Goal: Find specific page/section: Find specific page/section

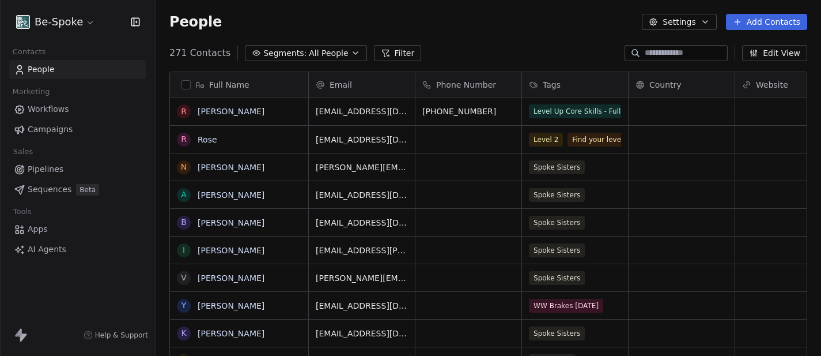
scroll to position [313, 666]
click at [57, 106] on span "Workflows" at bounding box center [48, 109] width 41 height 12
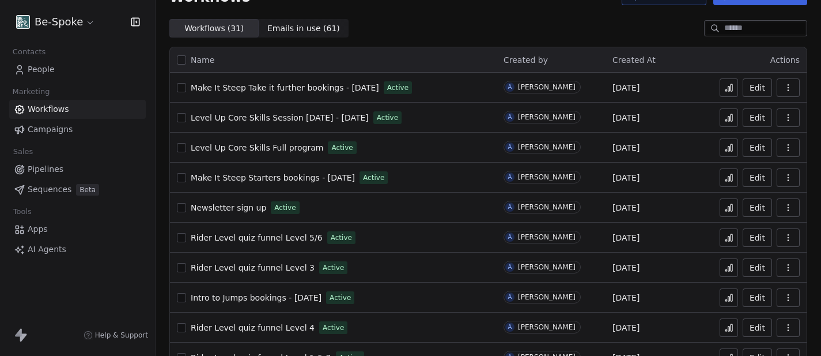
scroll to position [46, 0]
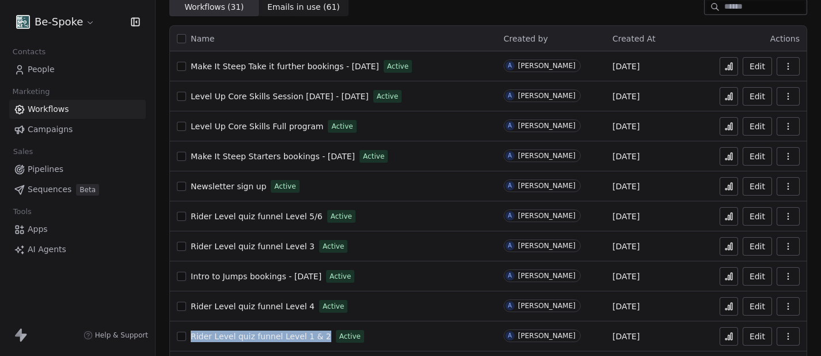
drag, startPoint x: 320, startPoint y: 335, endPoint x: 193, endPoint y: 333, distance: 128.0
click at [193, 333] on div "Rider Level quiz funnel Level 1 & 2 Active" at bounding box center [333, 336] width 313 height 16
copy span "Rider Level quiz funnel Level 1 & 2"
click at [218, 336] on span "Rider Level quiz funnel Level 1 & 2" at bounding box center [261, 335] width 141 height 9
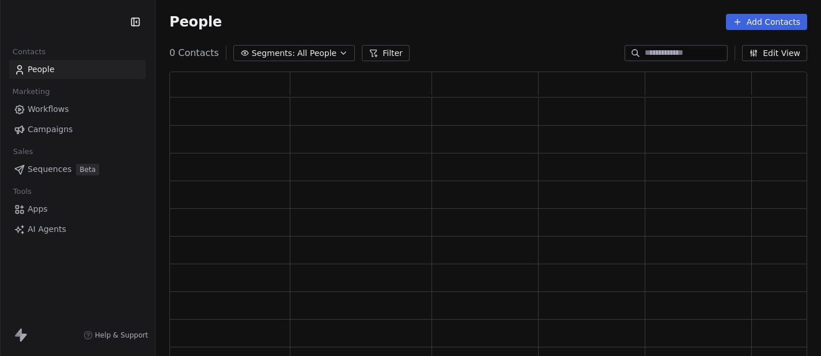
scroll to position [285, 638]
